Goal: Information Seeking & Learning: Check status

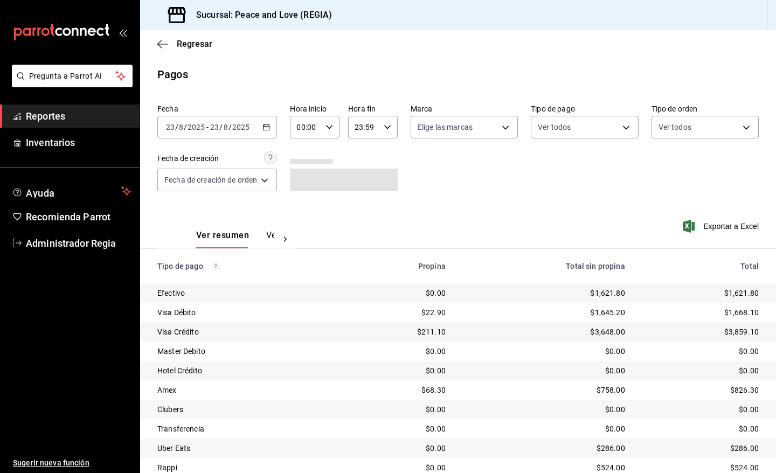
scroll to position [41, 0]
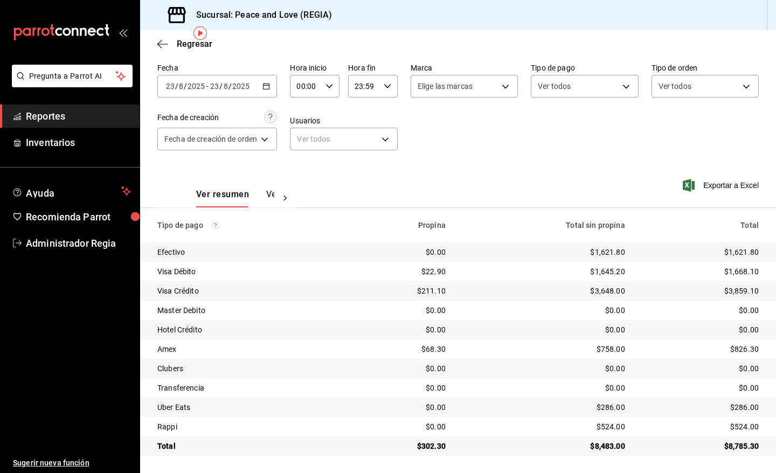
click at [268, 192] on button "Ver pagos" at bounding box center [286, 198] width 40 height 18
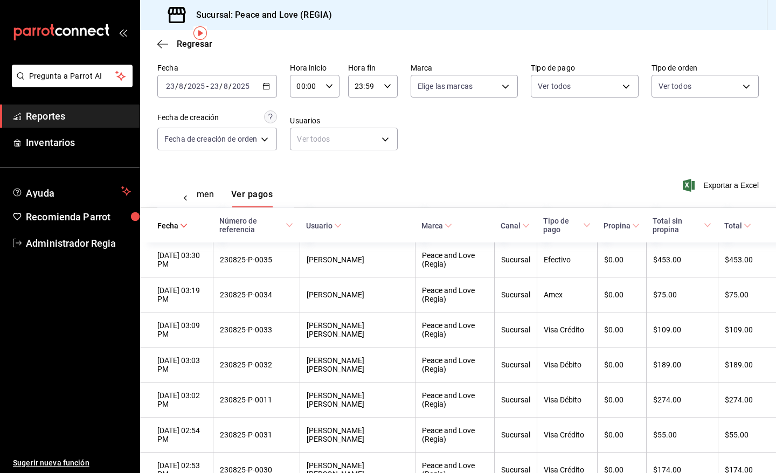
scroll to position [0, 32]
click at [632, 229] on icon at bounding box center [636, 226] width 8 height 8
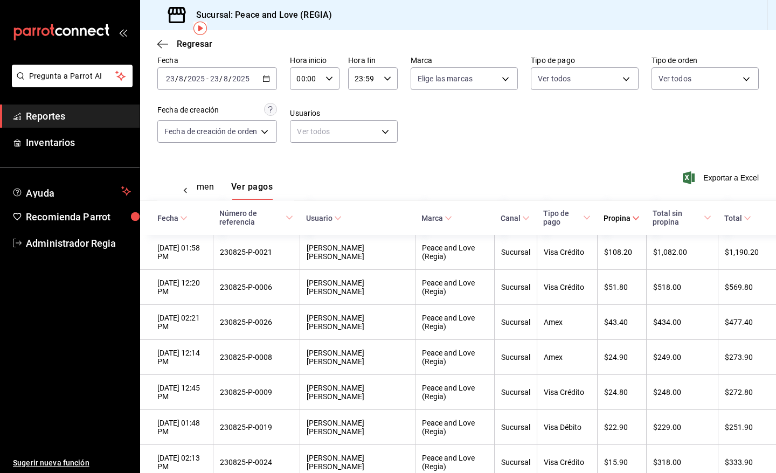
scroll to position [46, 0]
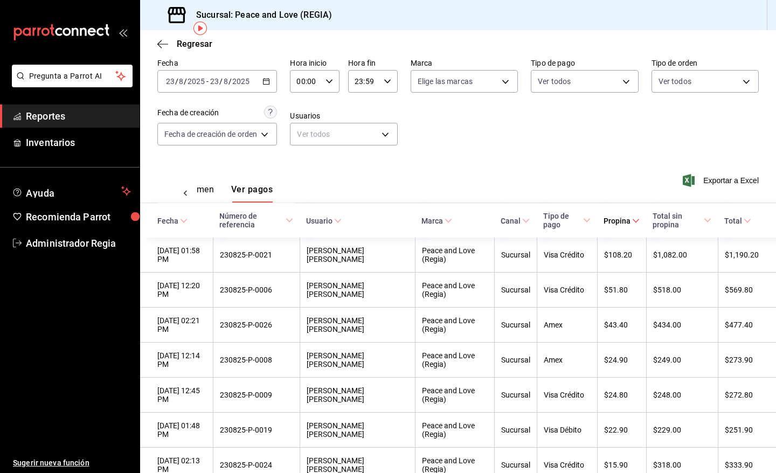
click at [215, 189] on div "Ver resumen Ver pagos" at bounding box center [202, 193] width 76 height 18
click at [209, 190] on button "Ver resumen" at bounding box center [189, 193] width 50 height 18
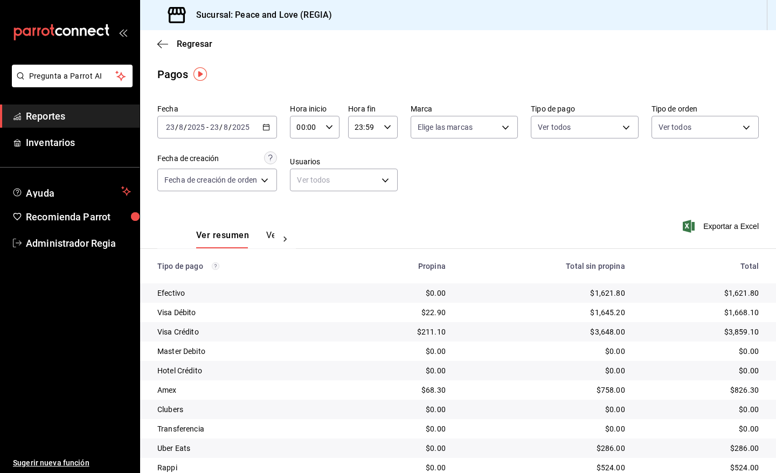
scroll to position [41, 0]
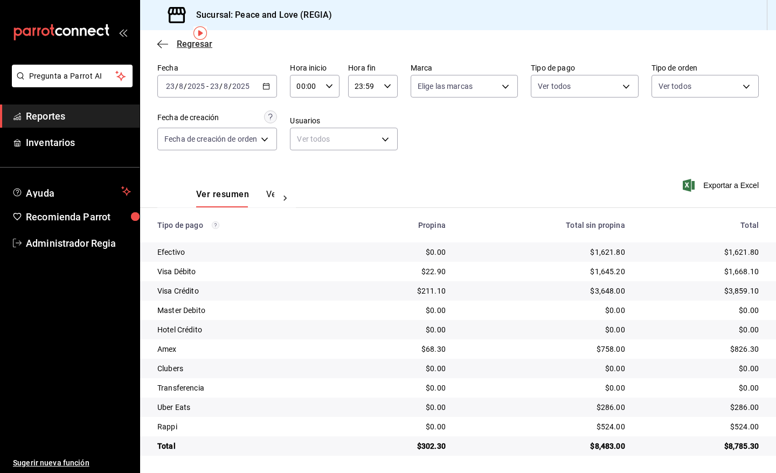
click at [190, 39] on span "Regresar" at bounding box center [195, 44] width 36 height 10
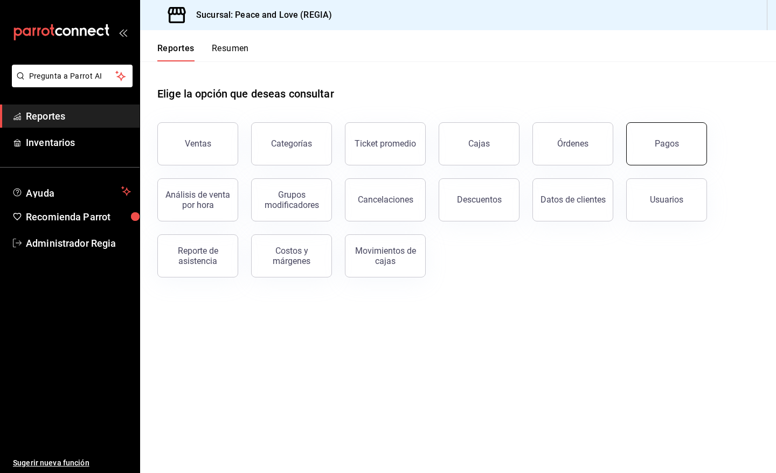
click at [684, 147] on button "Pagos" at bounding box center [666, 143] width 81 height 43
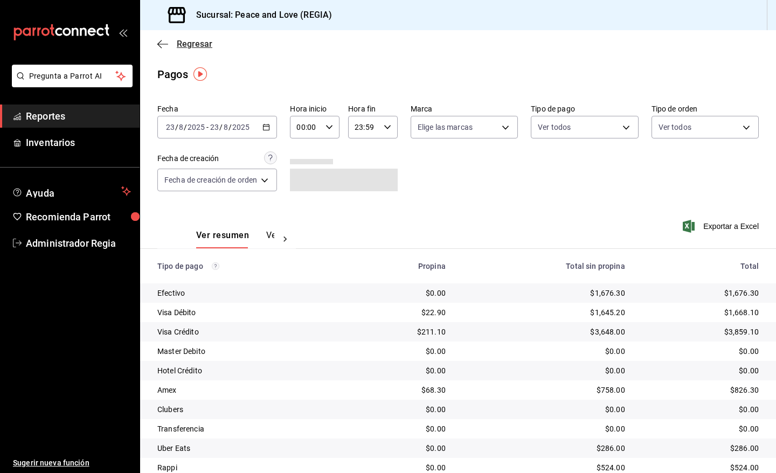
click at [187, 48] on span "Regresar" at bounding box center [195, 44] width 36 height 10
